Goal: Information Seeking & Learning: Learn about a topic

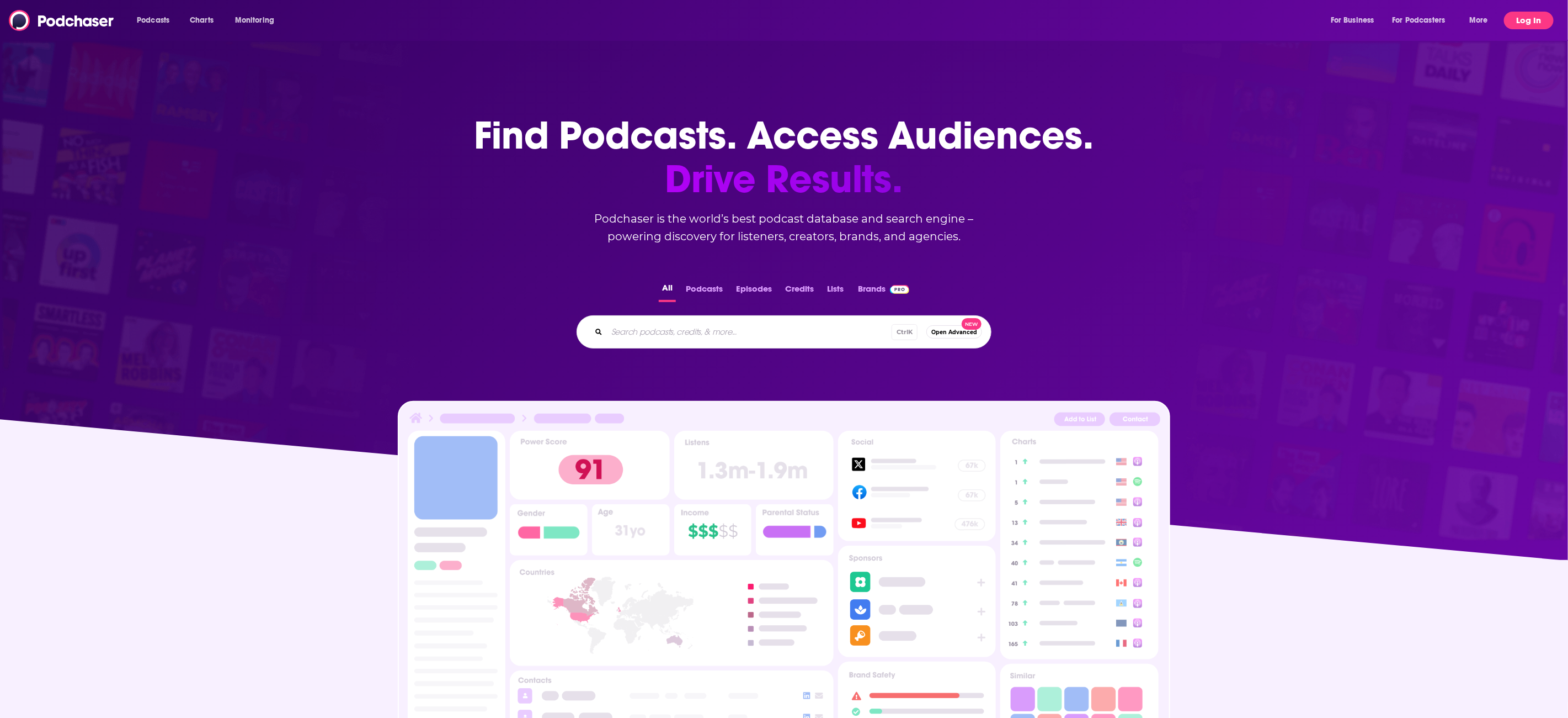
click at [1535, 25] on button "Log In" at bounding box center [1530, 20] width 50 height 18
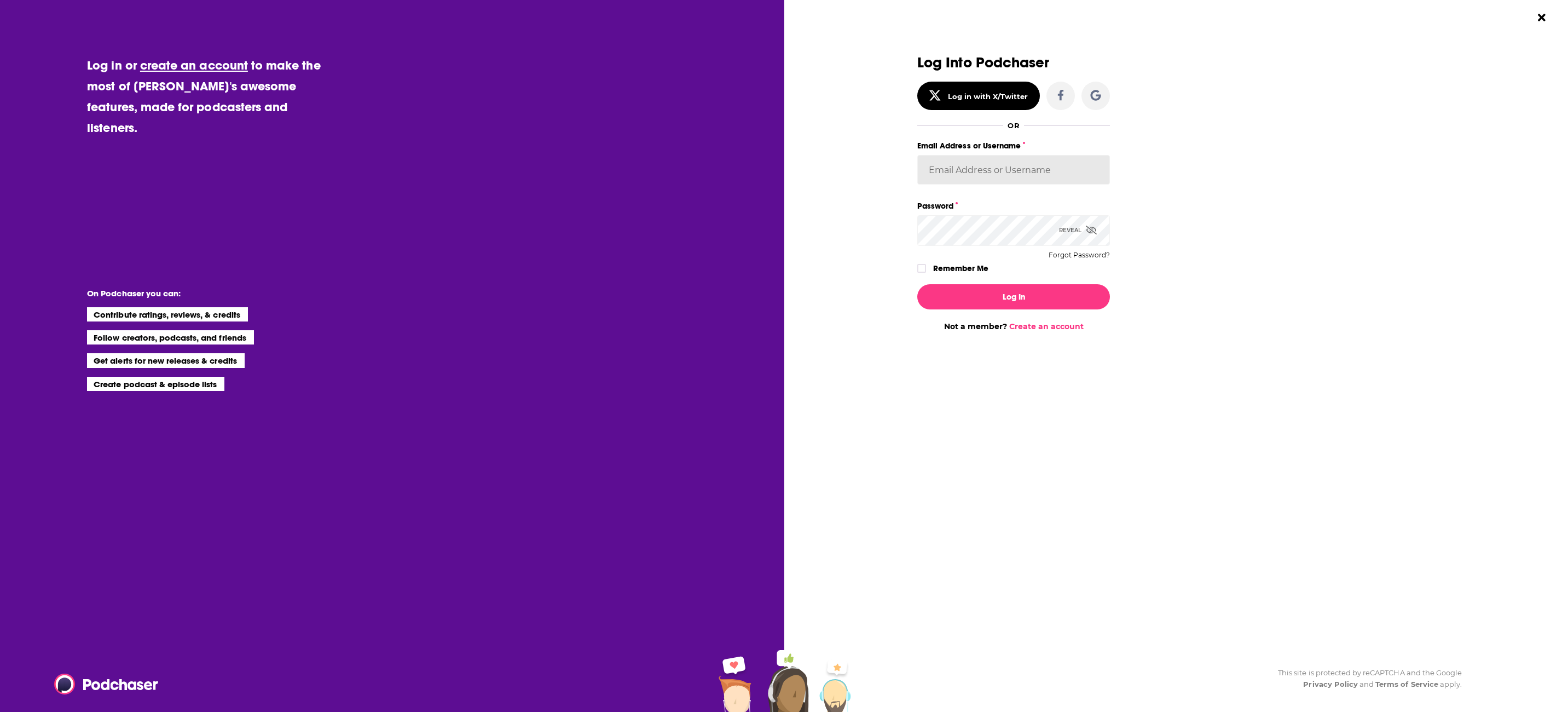
click at [998, 161] on input "Email Address or Username" at bounding box center [1013, 170] width 193 height 30
type input "[PERSON_NAME][EMAIL_ADDRESS][PERSON_NAME][DOMAIN_NAME]"
click at [917, 284] on button "Log In" at bounding box center [1013, 297] width 193 height 25
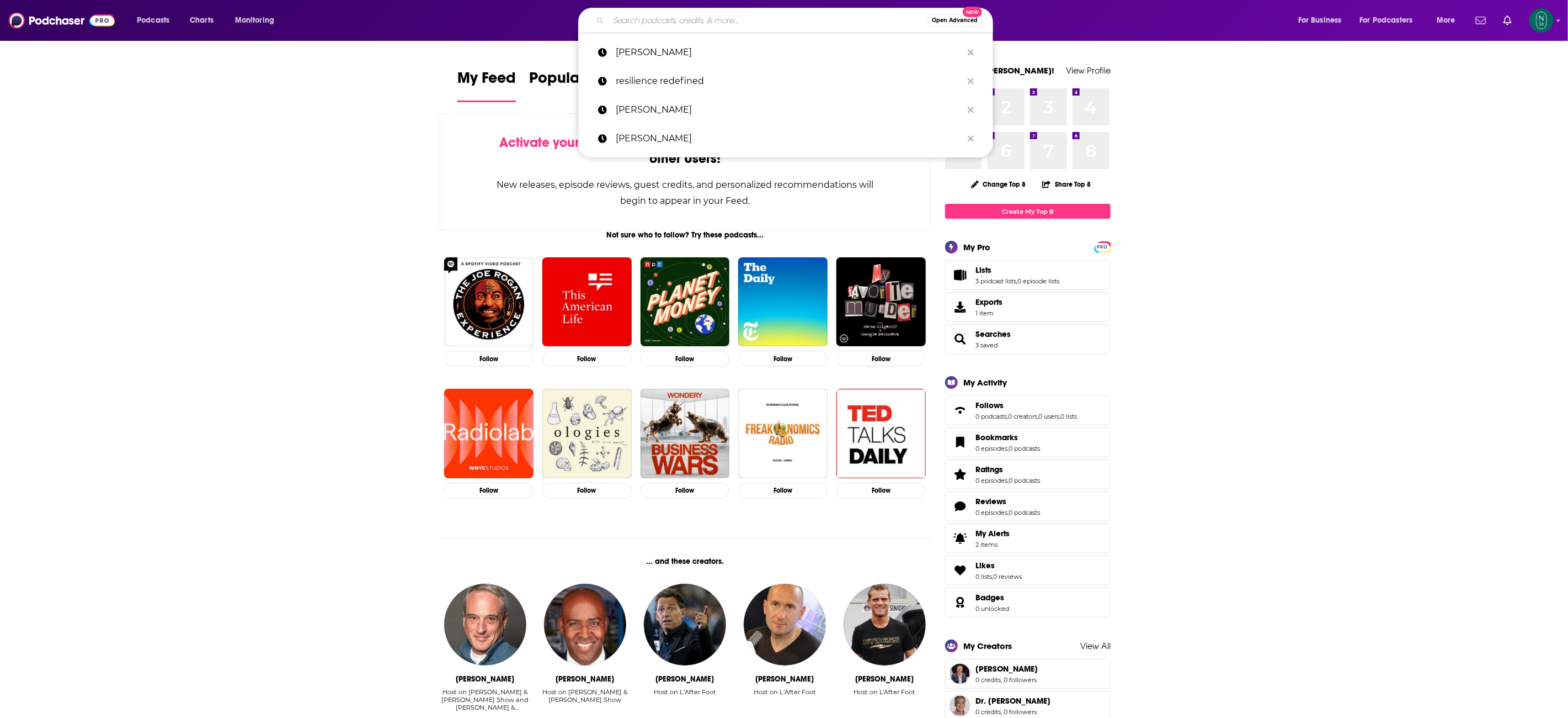
click at [715, 20] on input "Search podcasts, credits, & more..." at bounding box center [768, 20] width 318 height 18
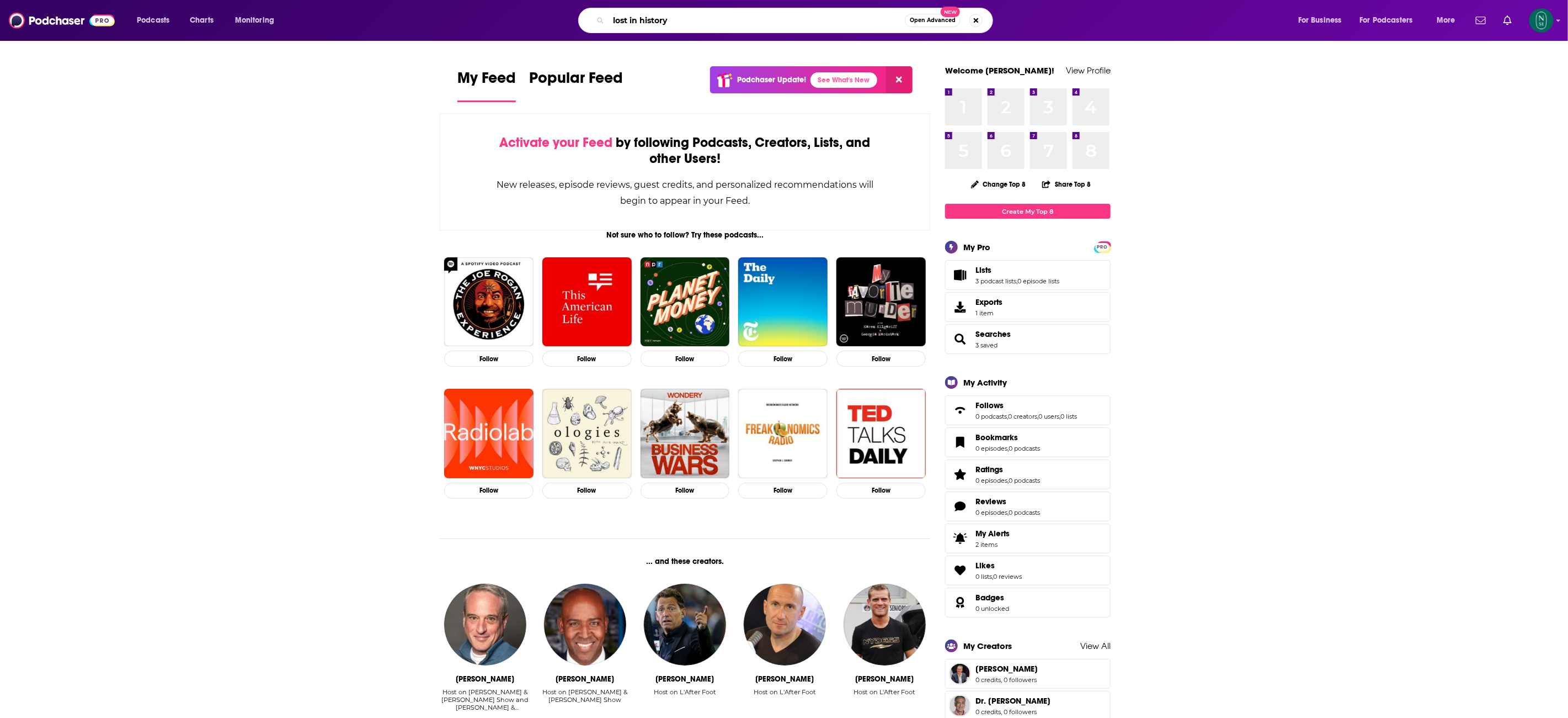
type input "lost in history"
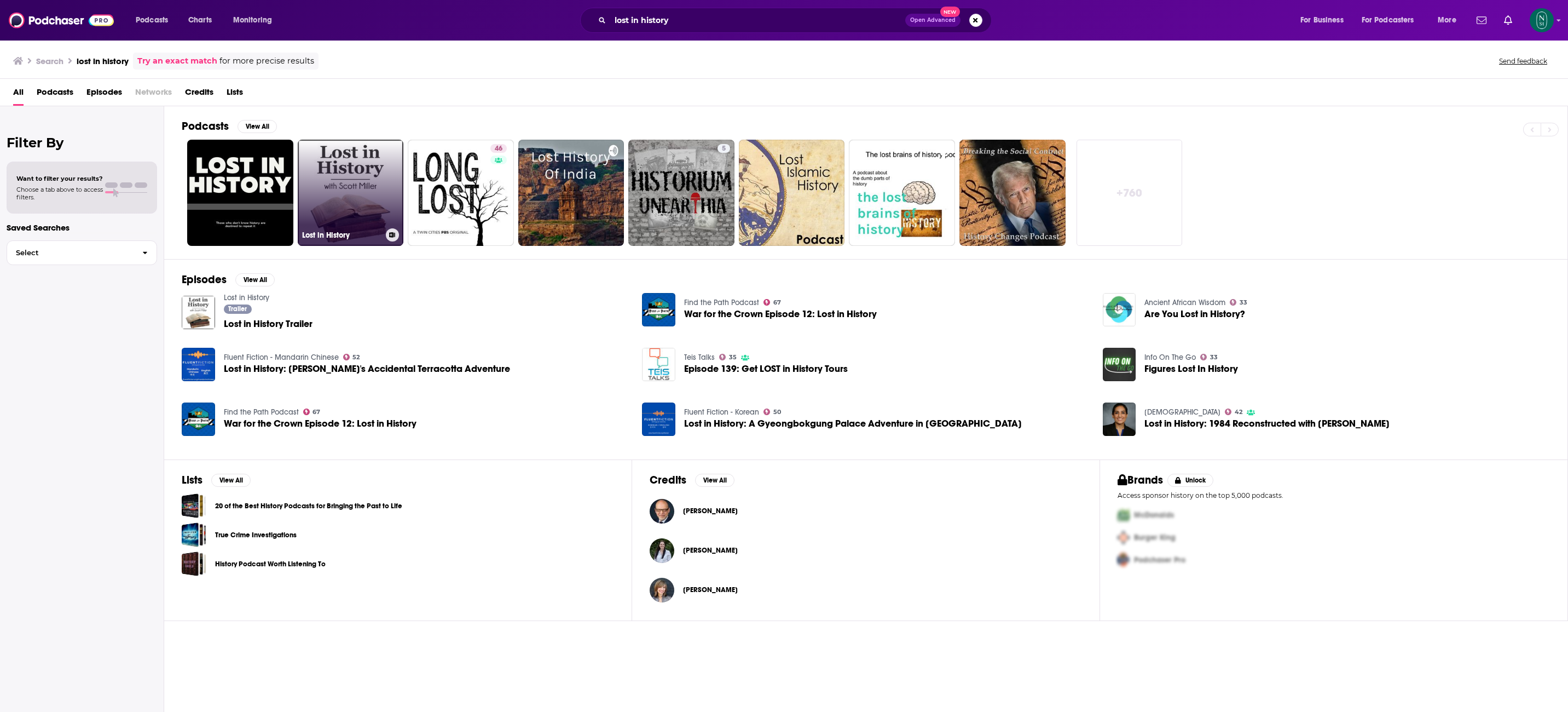
click at [338, 166] on link "Lost in History" at bounding box center [350, 193] width 106 height 106
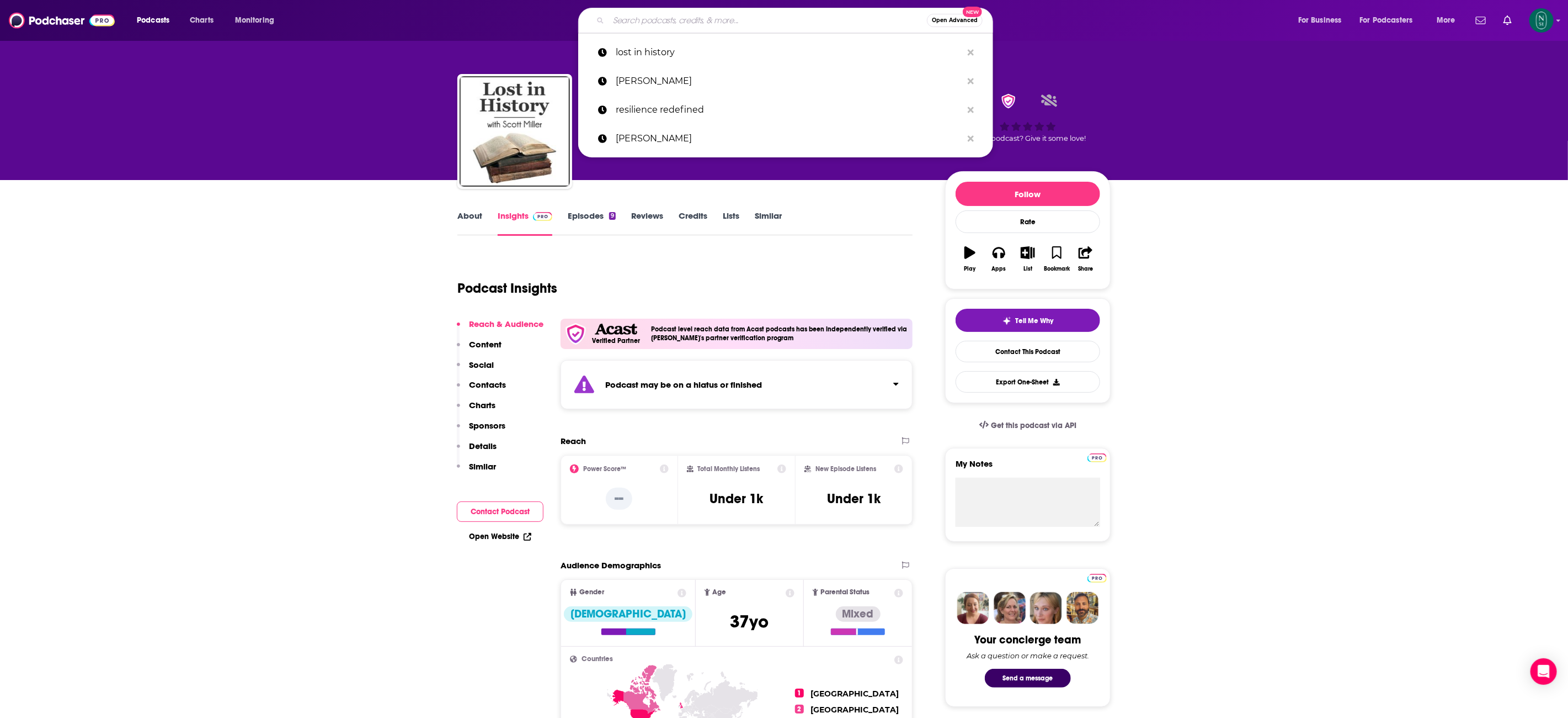
click at [682, 23] on input "Search podcasts, credits, & more..." at bounding box center [768, 20] width 318 height 18
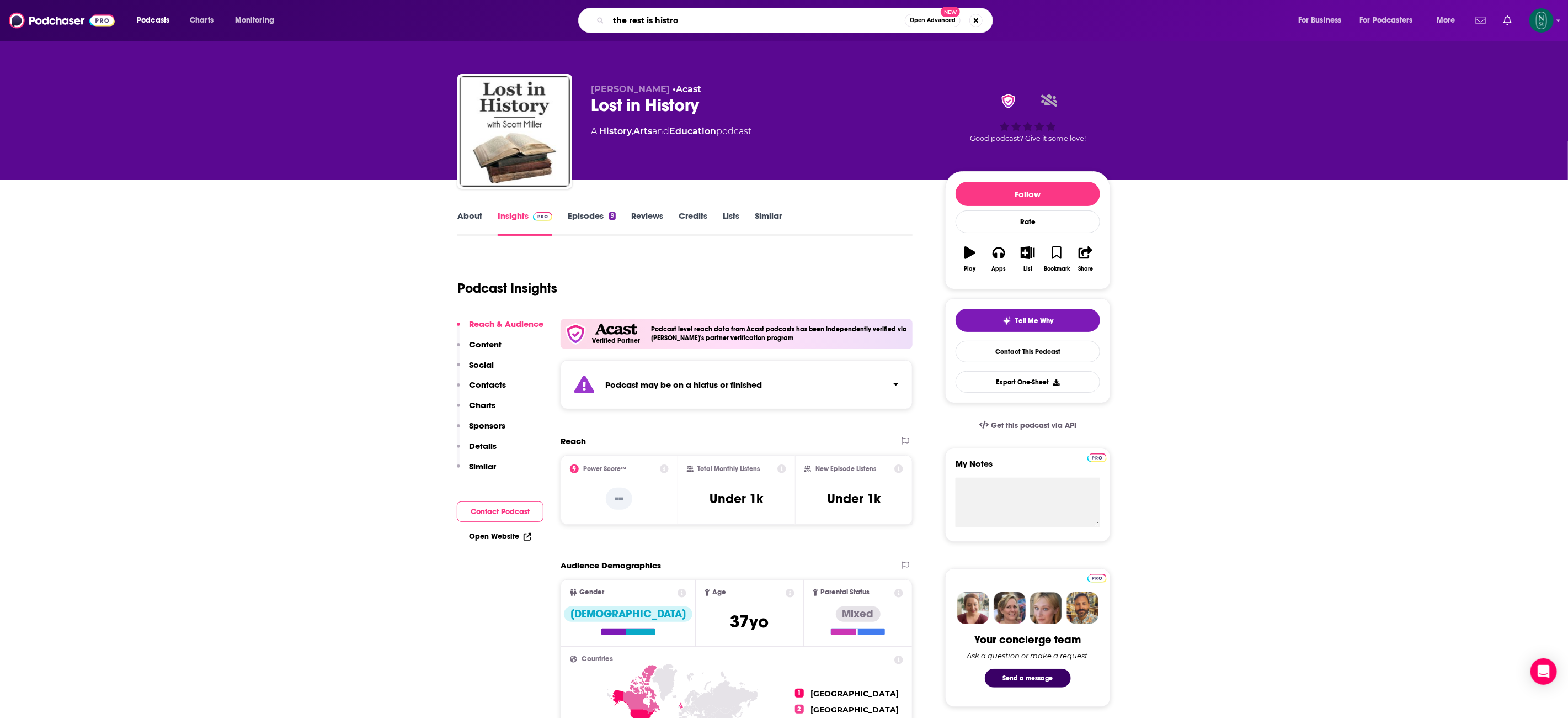
type input "the rest is histroy"
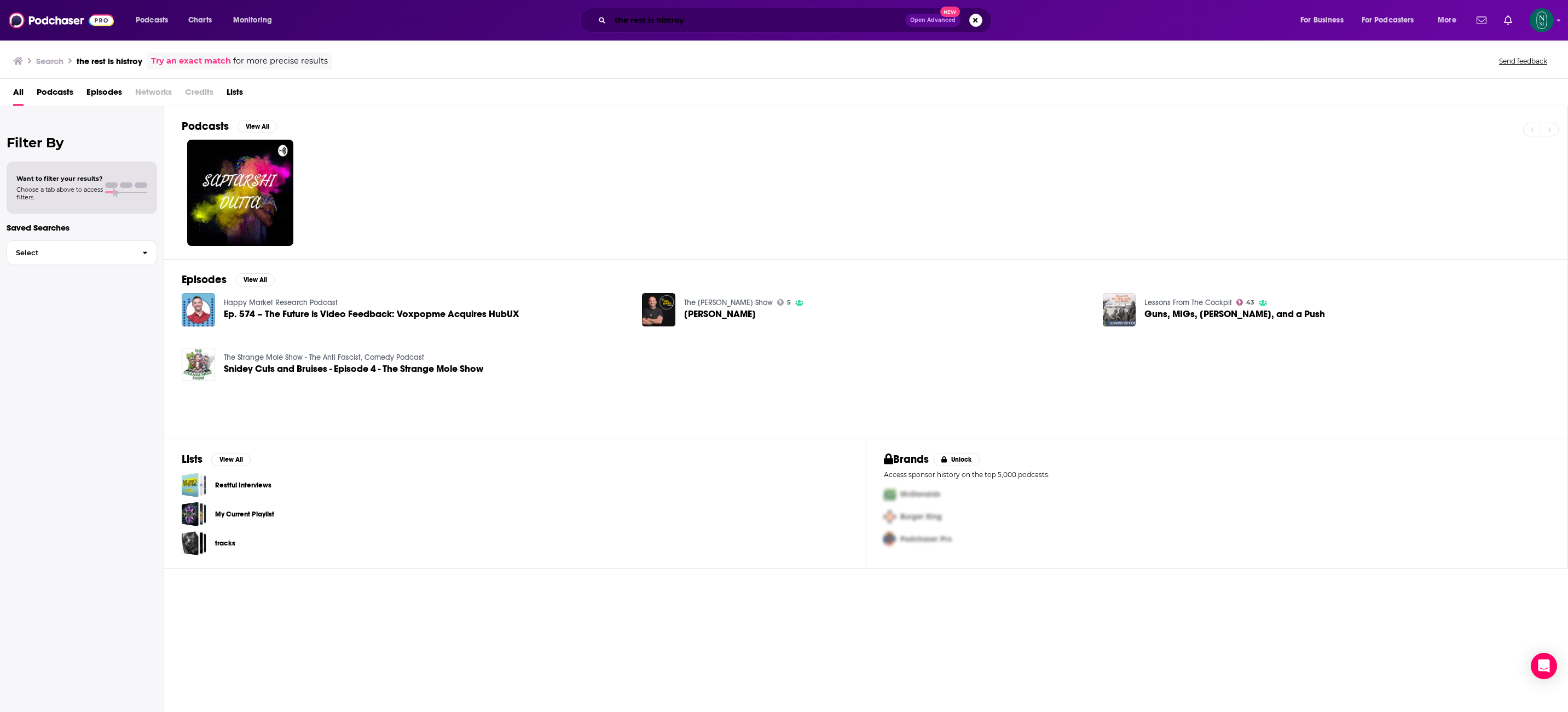
click at [710, 22] on input "the rest is histroy" at bounding box center [757, 20] width 295 height 17
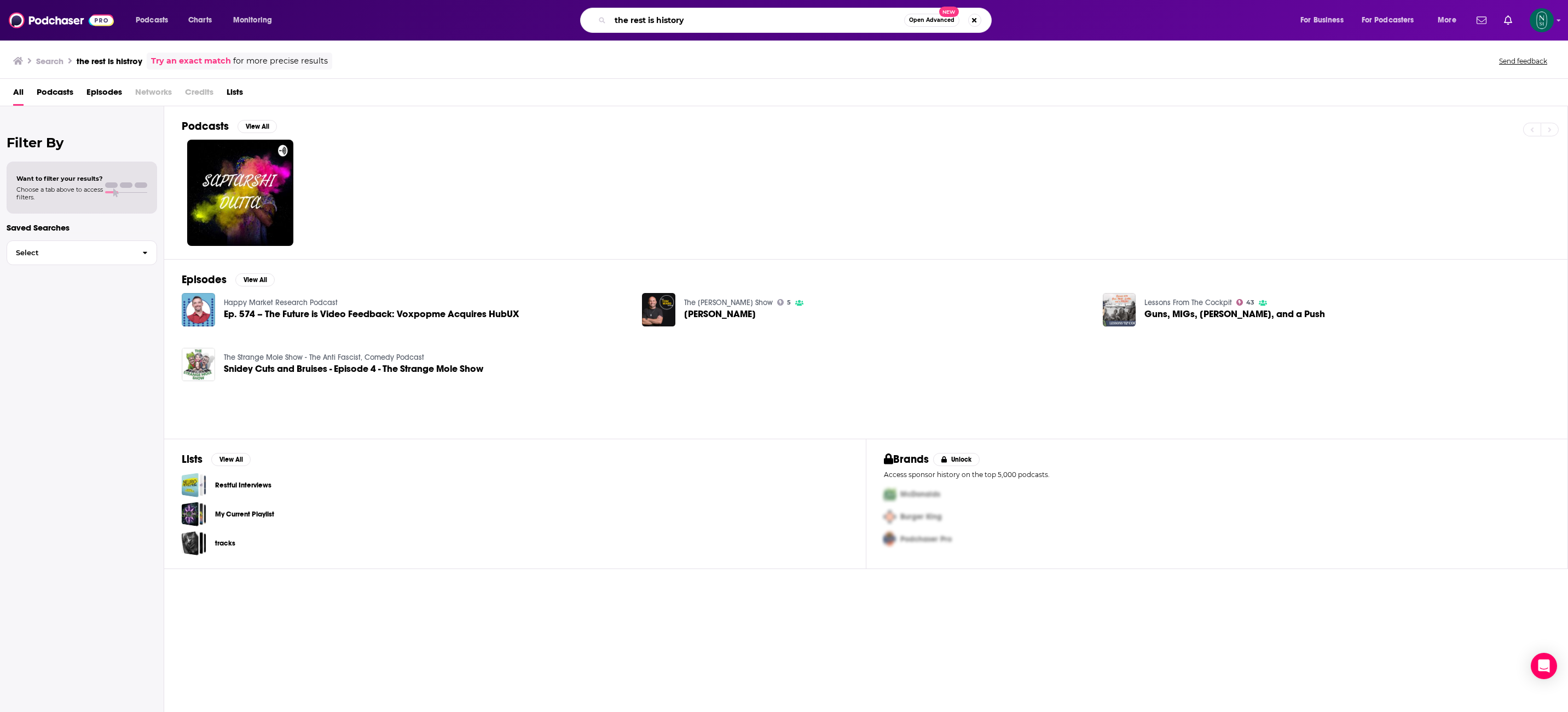
type input "the rest is history"
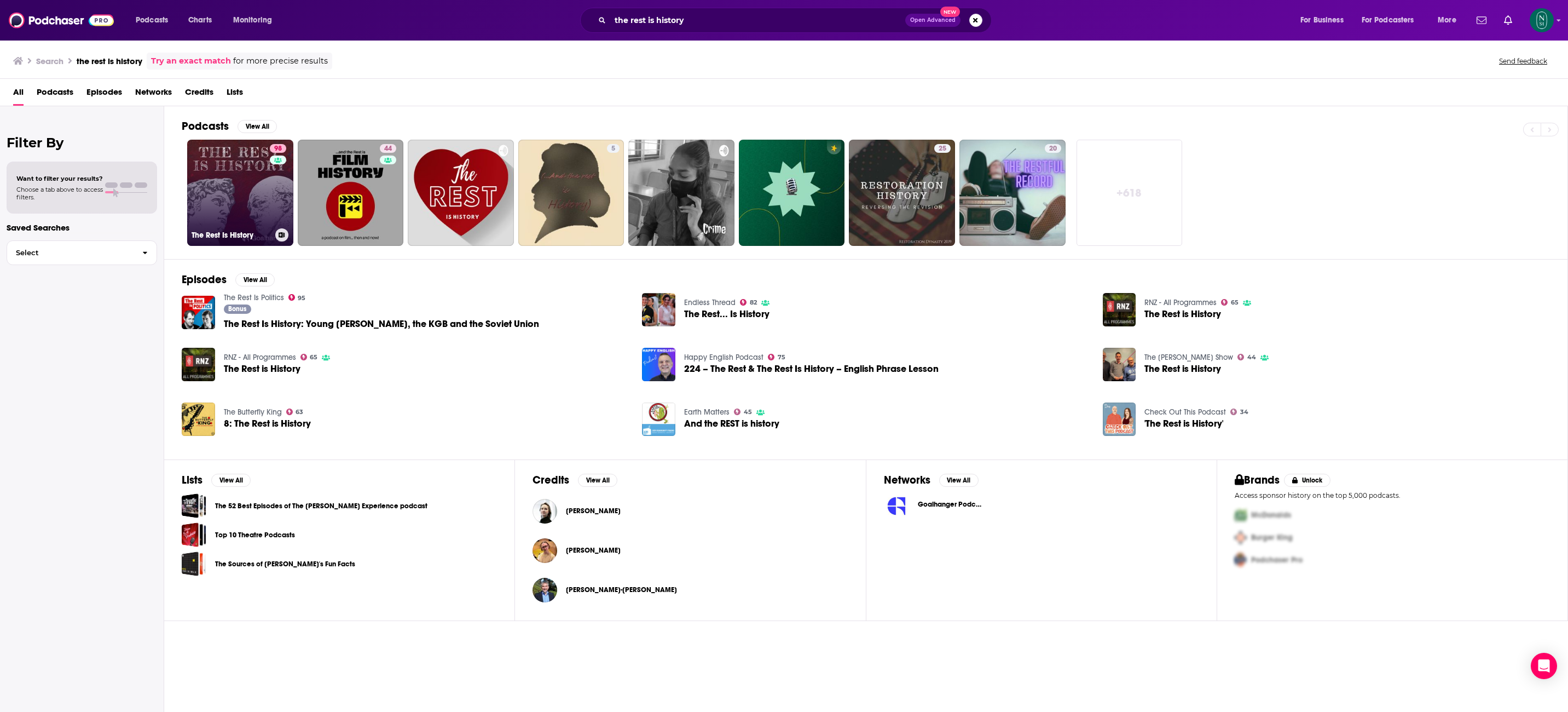
click at [220, 183] on link "98 The Rest Is History" at bounding box center [240, 193] width 106 height 106
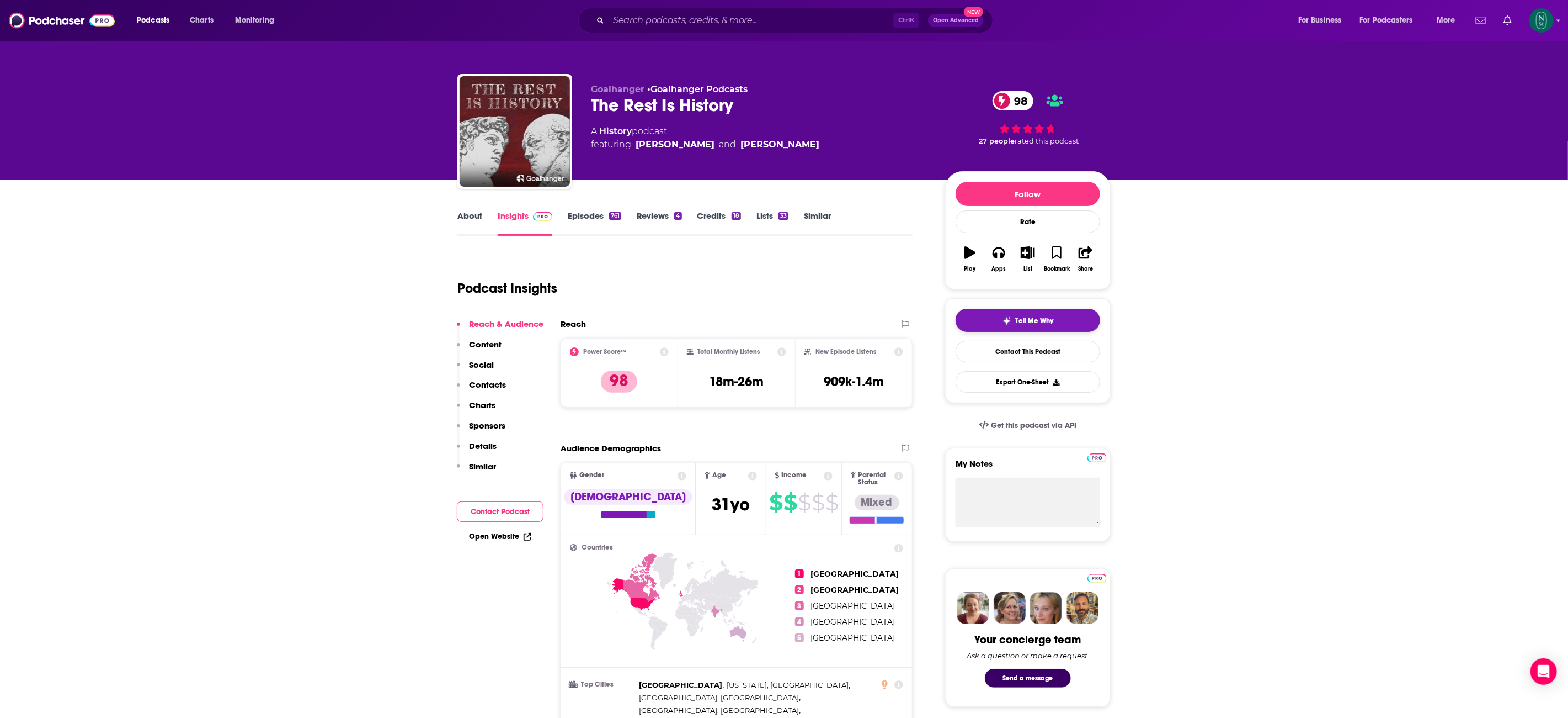
click at [1020, 322] on span "Tell Me Why" at bounding box center [1035, 320] width 38 height 9
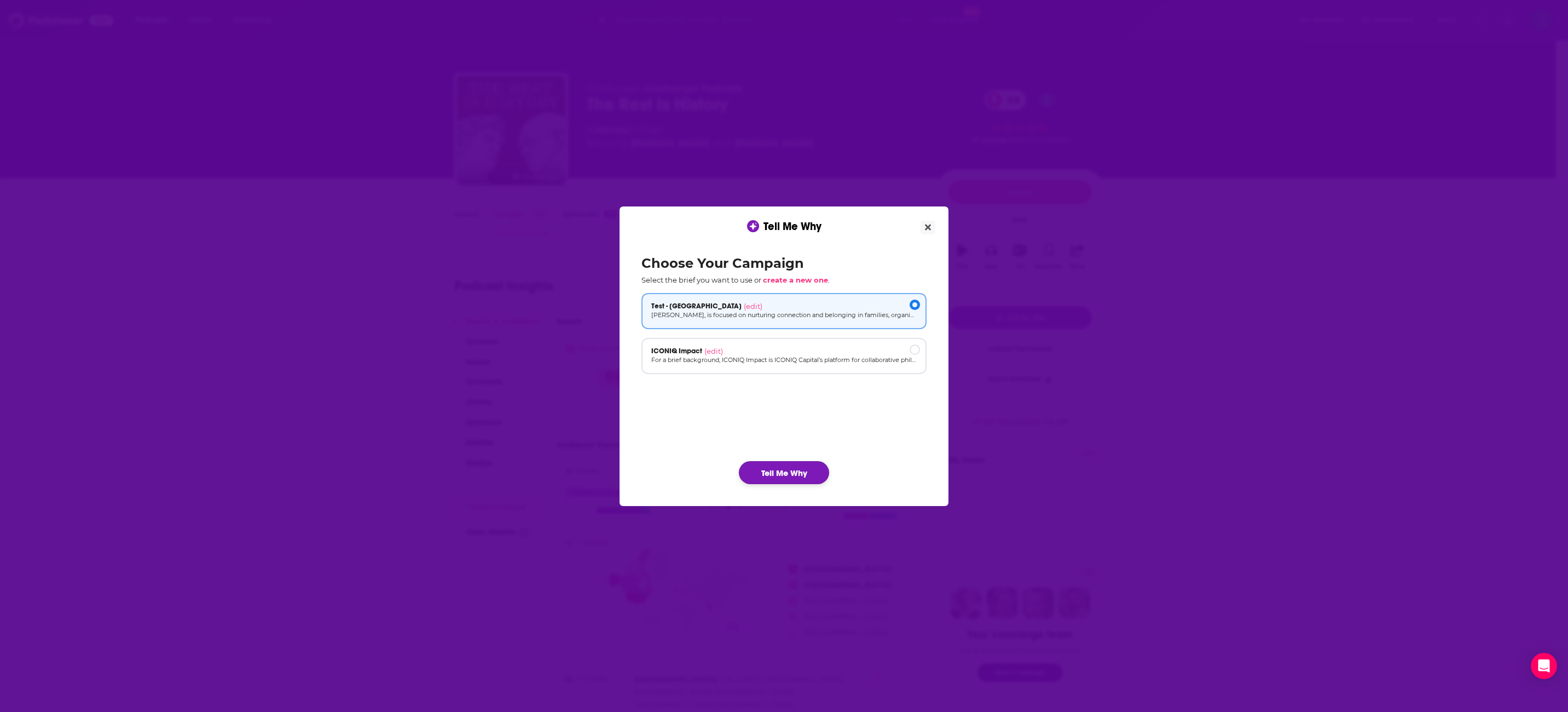
click at [785, 479] on button "Tell Me Why" at bounding box center [784, 472] width 90 height 23
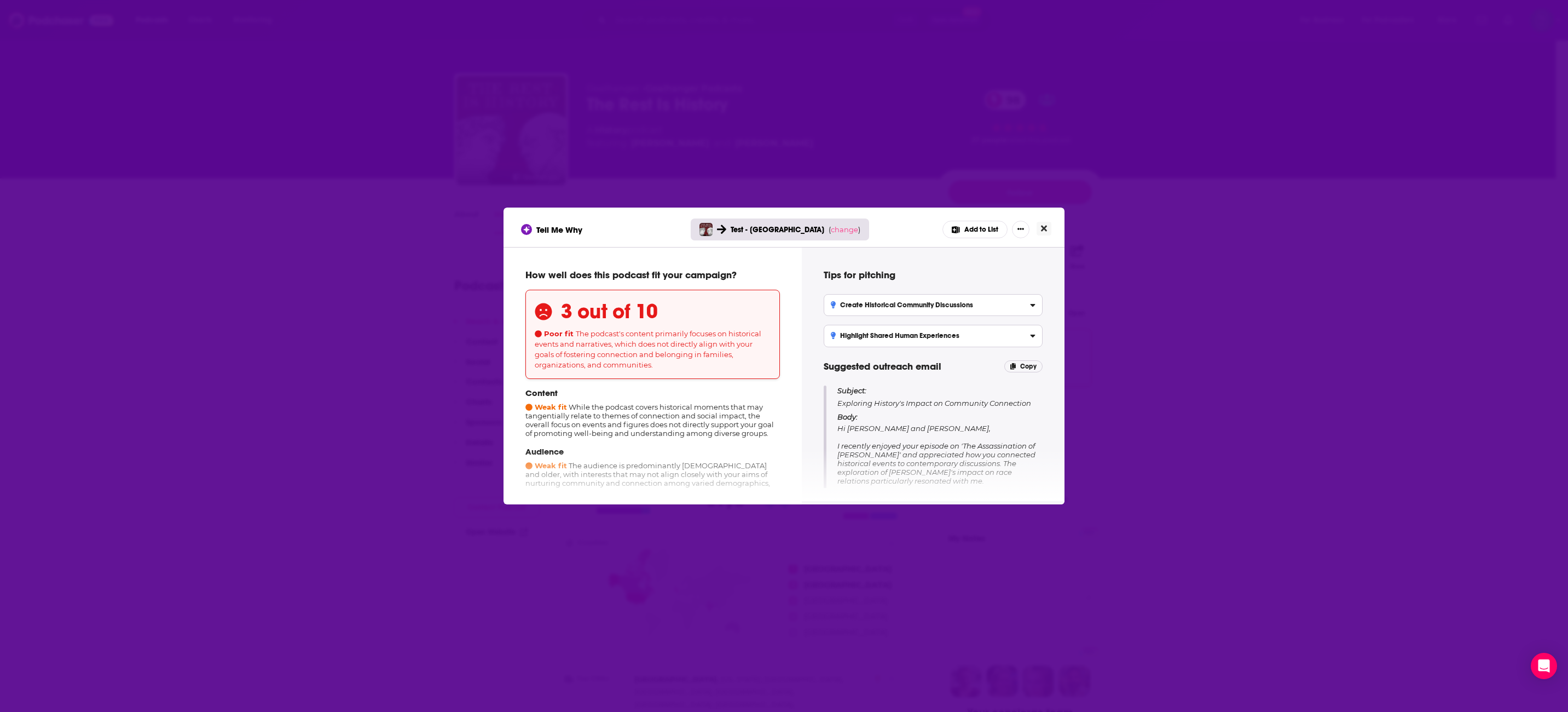
click at [1046, 227] on icon "Close" at bounding box center [1043, 228] width 6 height 9
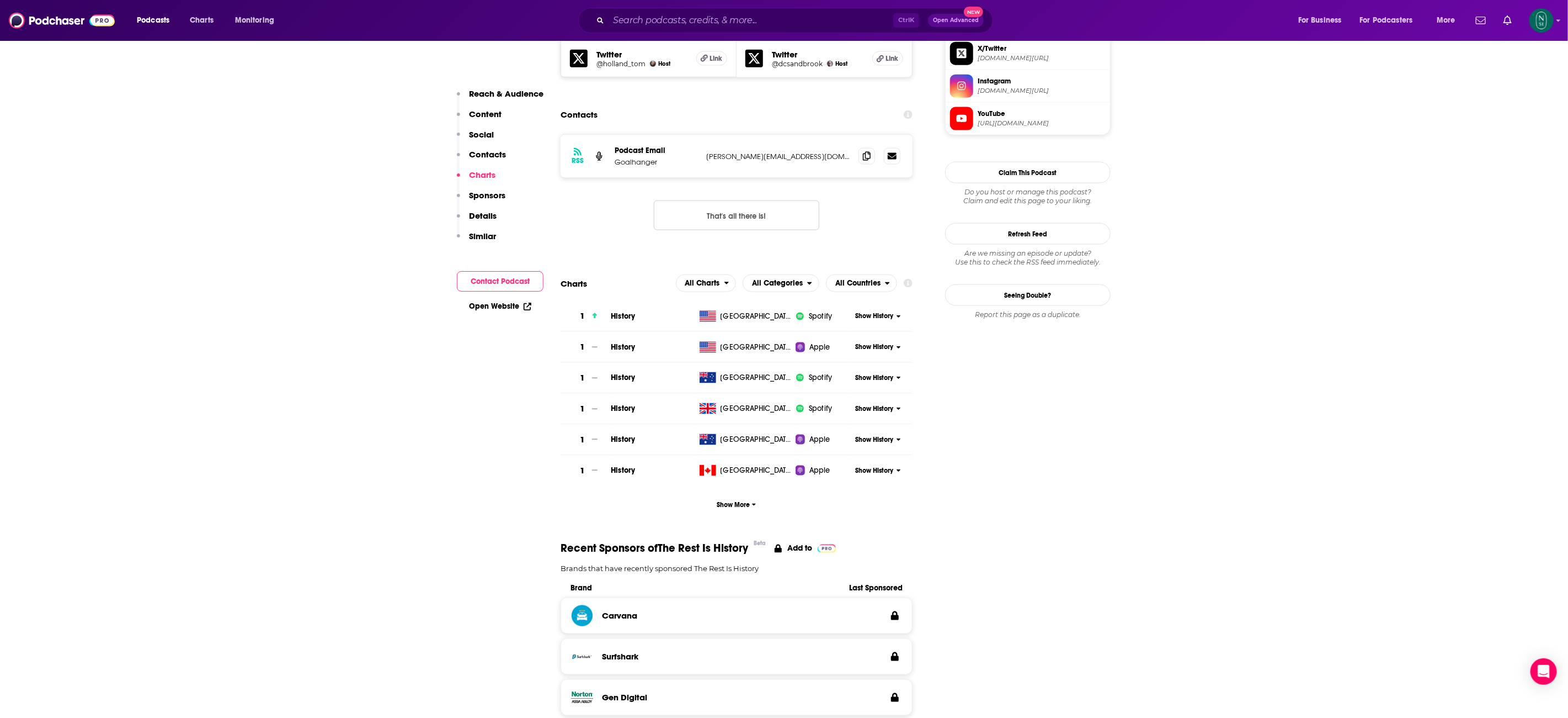
scroll to position [1024, 0]
